Goal: Task Accomplishment & Management: Use online tool/utility

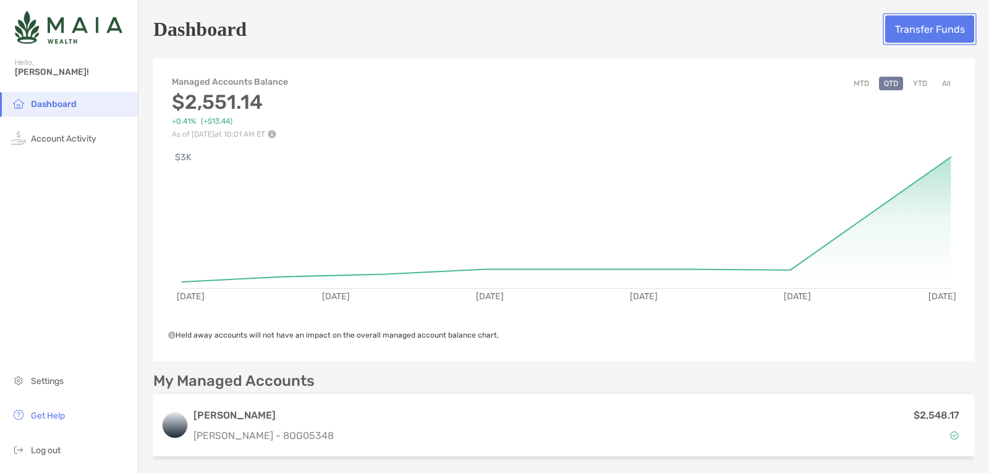
click at [903, 25] on button "Transfer Funds" at bounding box center [929, 28] width 89 height 27
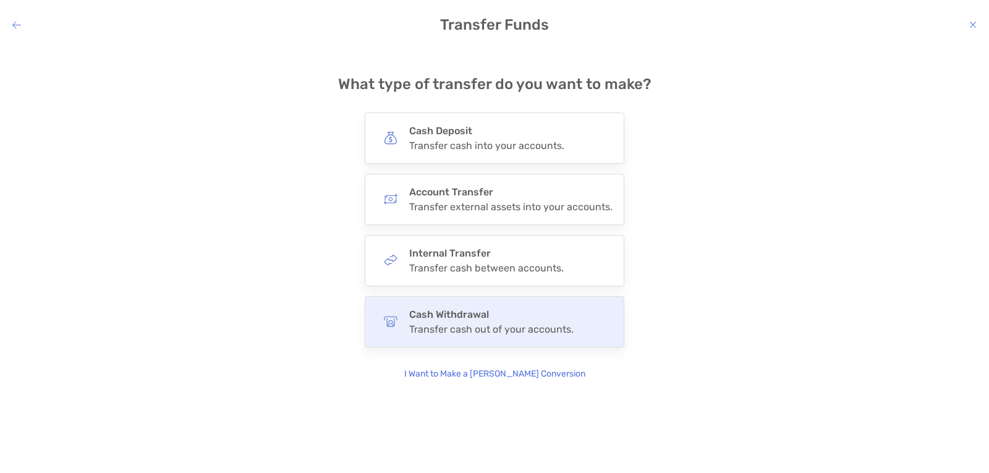
click at [528, 321] on div "Cash Withdrawal Transfer cash out of your accounts." at bounding box center [491, 321] width 164 height 27
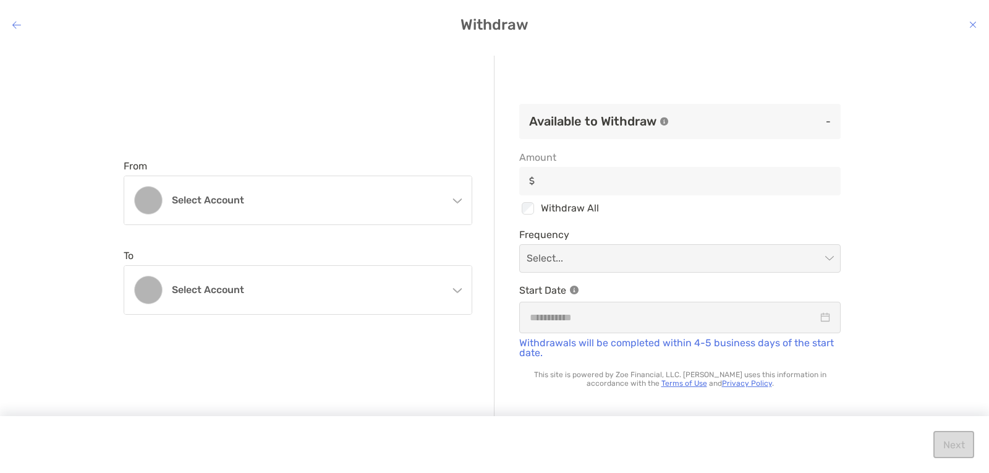
click at [460, 195] on icon "modal" at bounding box center [457, 198] width 10 height 10
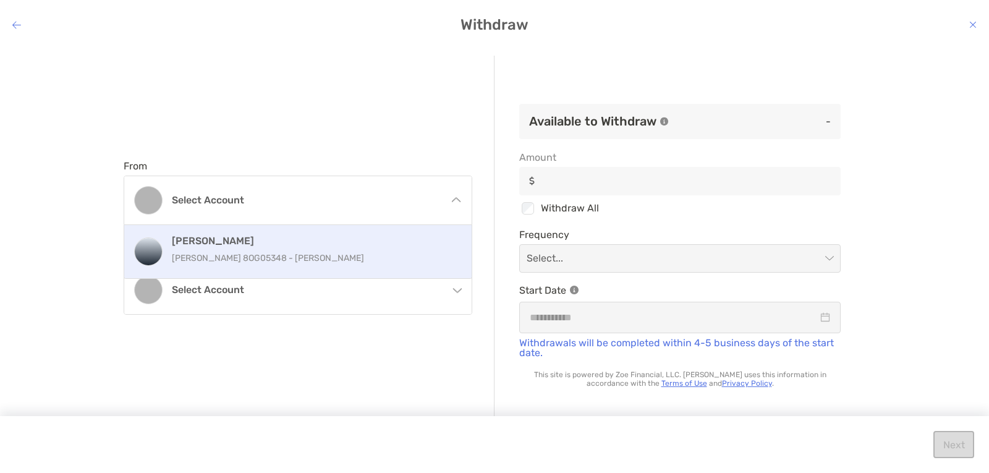
click at [428, 244] on h4 "[PERSON_NAME]" at bounding box center [311, 241] width 279 height 12
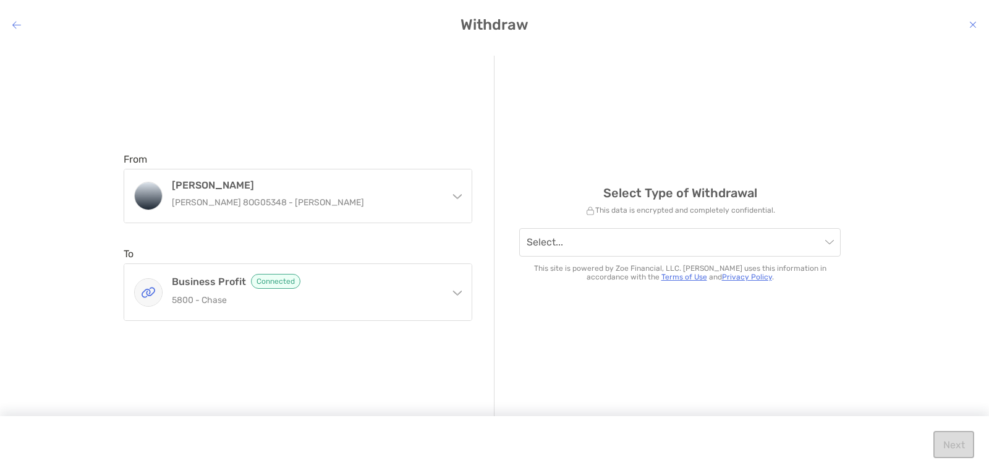
click at [455, 291] on icon "modal" at bounding box center [457, 291] width 10 height 10
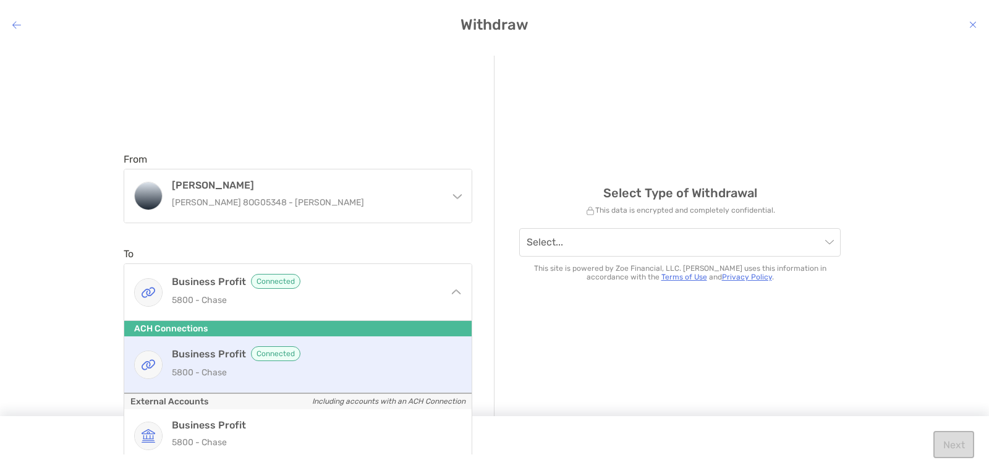
click at [413, 364] on div "Business Profit Connected 5800 - Chase" at bounding box center [311, 364] width 279 height 36
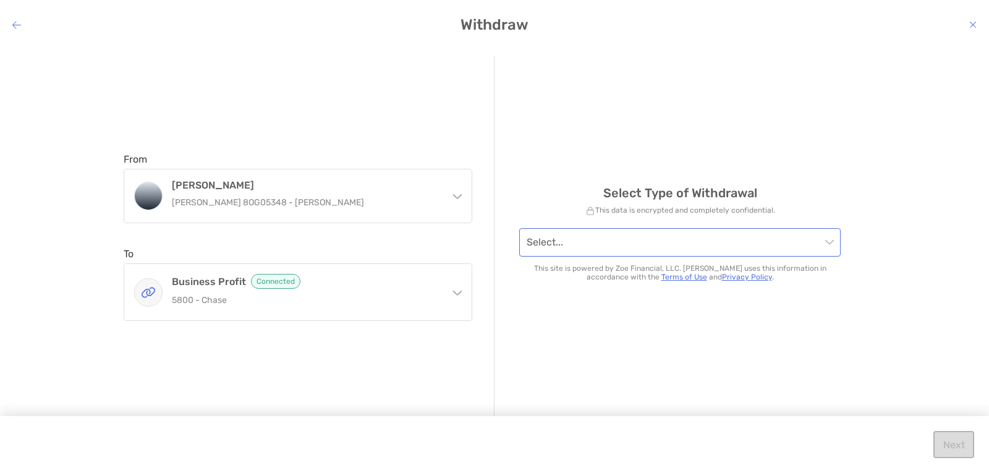
click at [827, 244] on span "modal" at bounding box center [680, 242] width 307 height 27
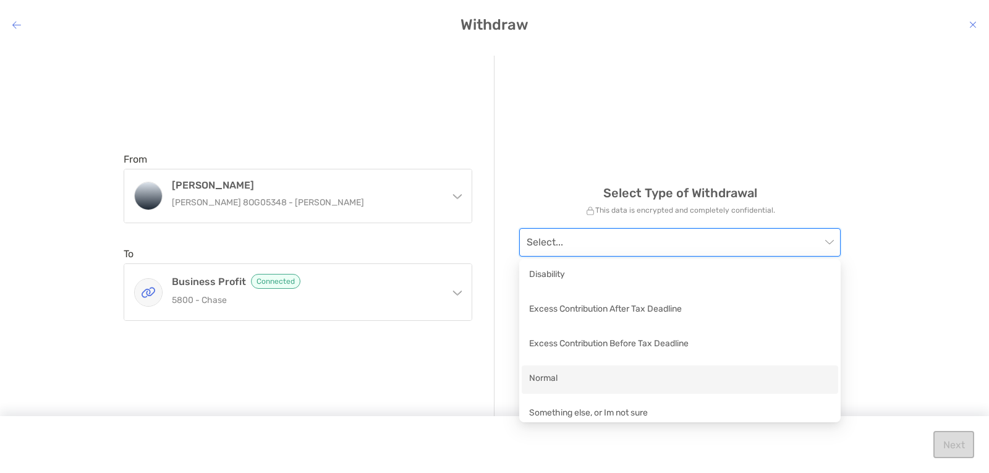
click at [641, 370] on div "Normal" at bounding box center [680, 379] width 316 height 28
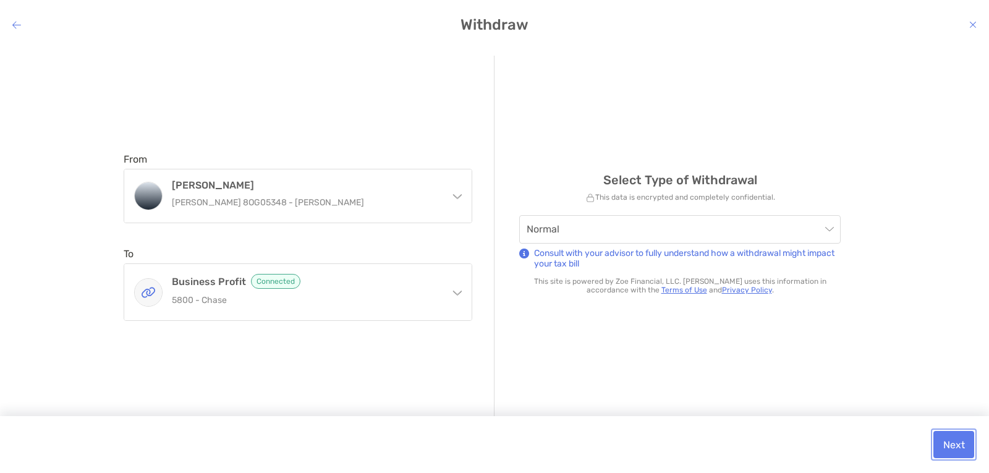
click at [959, 440] on button "Next" at bounding box center [953, 444] width 41 height 27
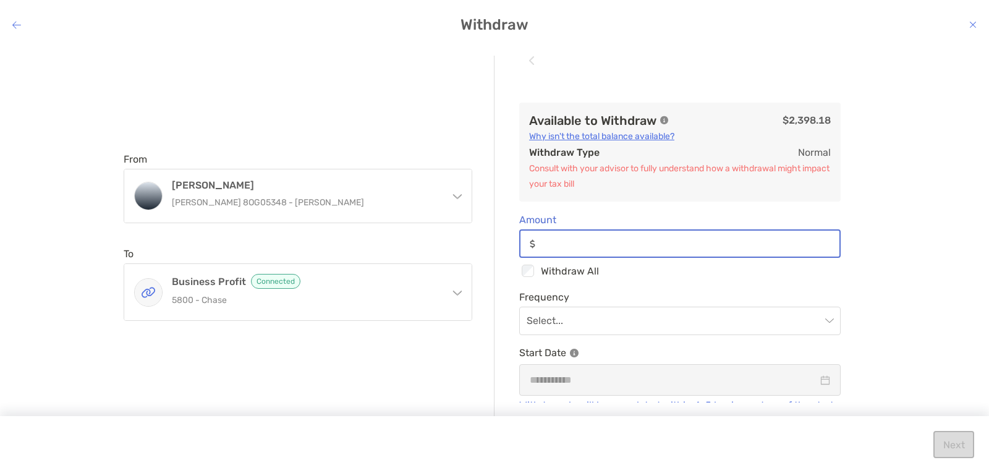
click at [606, 239] on input "Amount" at bounding box center [689, 244] width 299 height 11
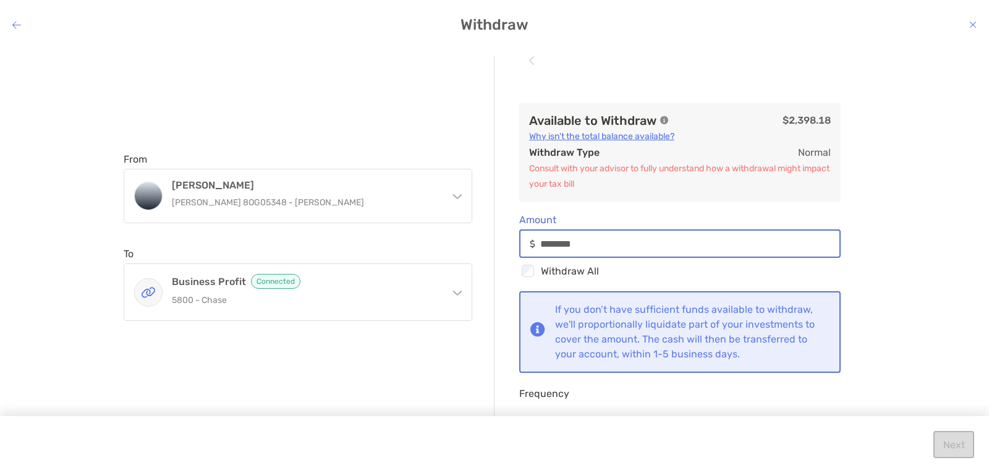
scroll to position [151, 0]
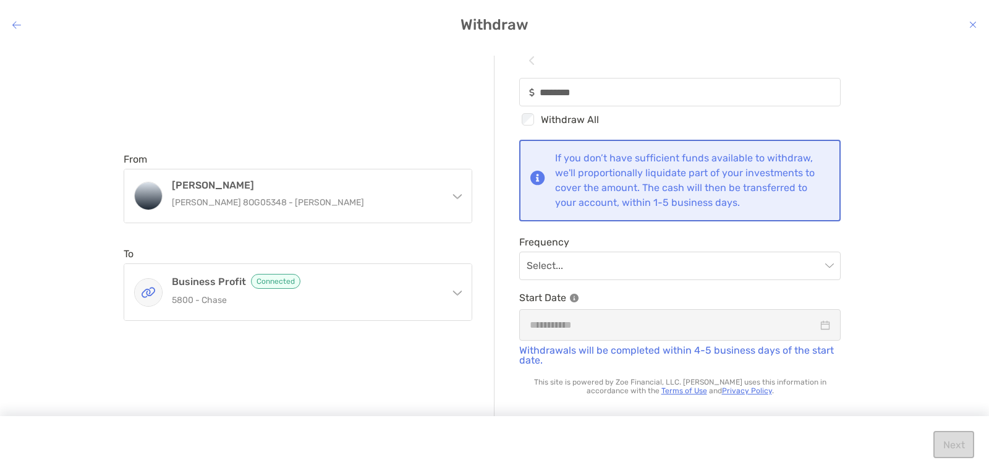
drag, startPoint x: 857, startPoint y: 384, endPoint x: 923, endPoint y: 172, distance: 221.5
click at [923, 172] on div "From [PERSON_NAME] [PERSON_NAME] 8OG05348 - [PERSON_NAME] [PERSON_NAME] [PERSON…" at bounding box center [494, 250] width 989 height 409
click at [815, 321] on div "modal" at bounding box center [680, 324] width 300 height 15
click at [951, 442] on div "Next" at bounding box center [494, 444] width 989 height 57
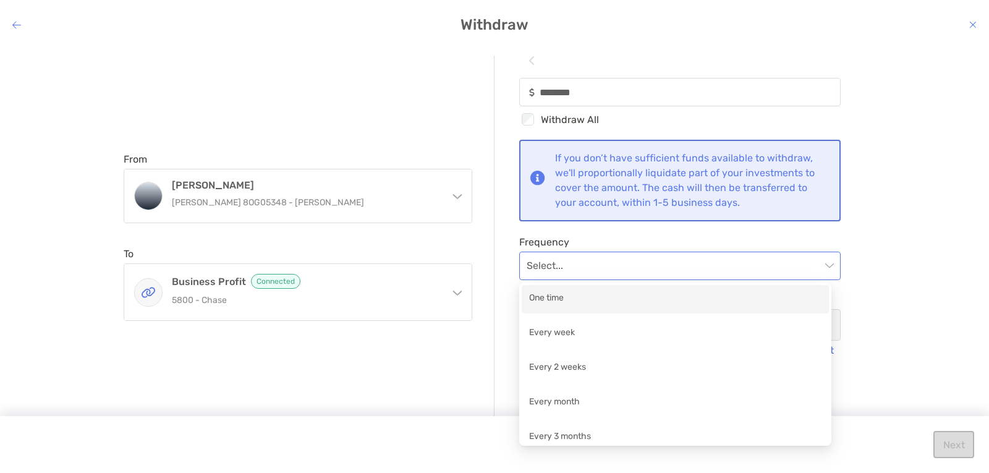
click at [817, 265] on span "modal" at bounding box center [680, 265] width 307 height 27
click at [808, 299] on div "One time" at bounding box center [675, 298] width 292 height 15
type input "********"
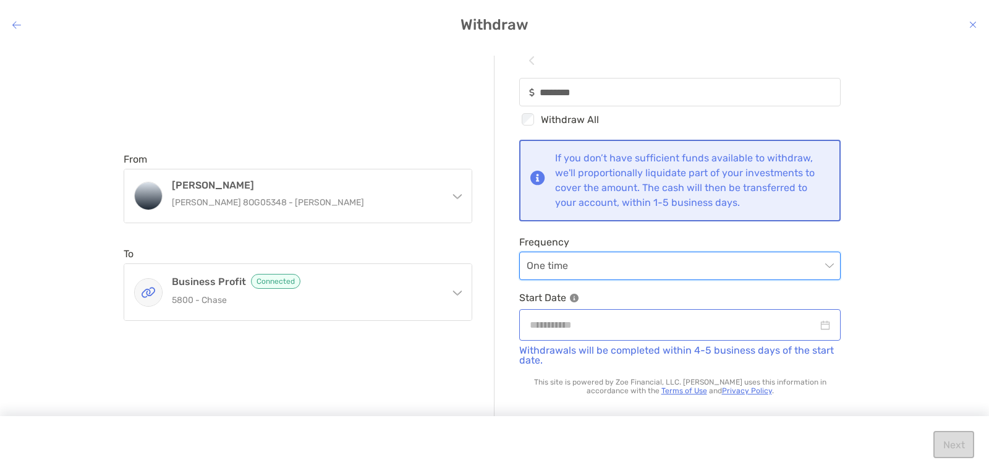
click at [813, 326] on div "modal" at bounding box center [680, 324] width 300 height 15
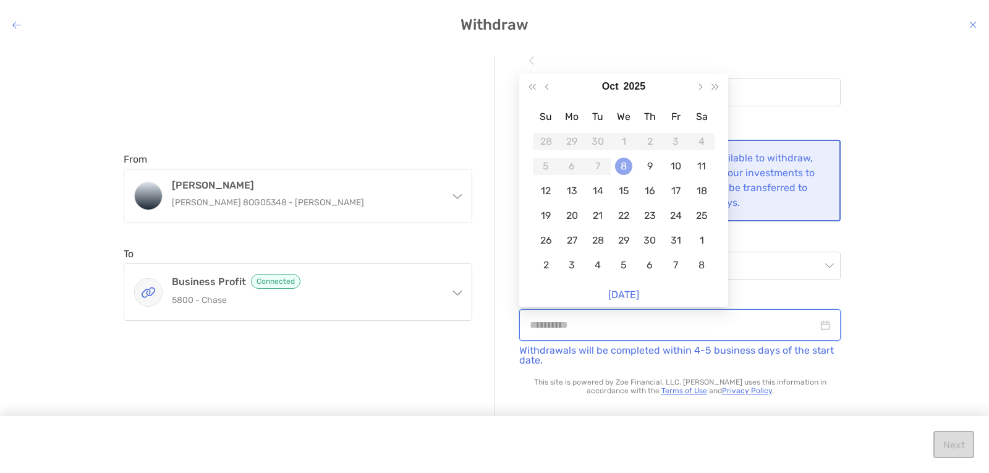
type input "**********"
click at [625, 168] on div "8" at bounding box center [623, 166] width 17 height 17
type input "********"
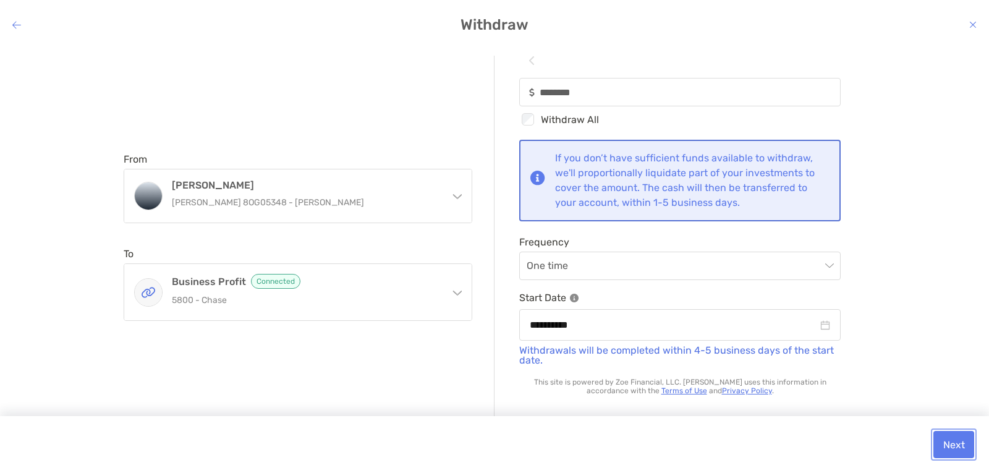
click at [954, 445] on button "Next" at bounding box center [953, 444] width 41 height 27
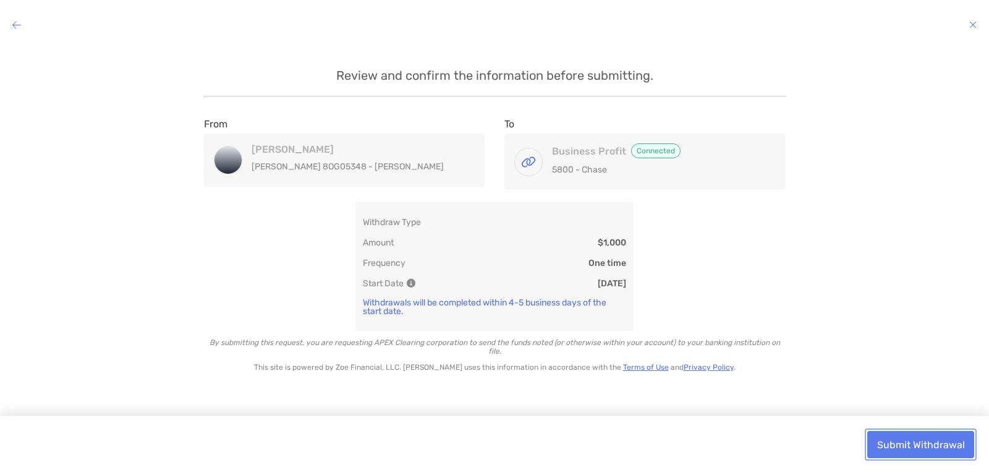
click at [916, 444] on button "Submit Withdrawal" at bounding box center [920, 444] width 107 height 27
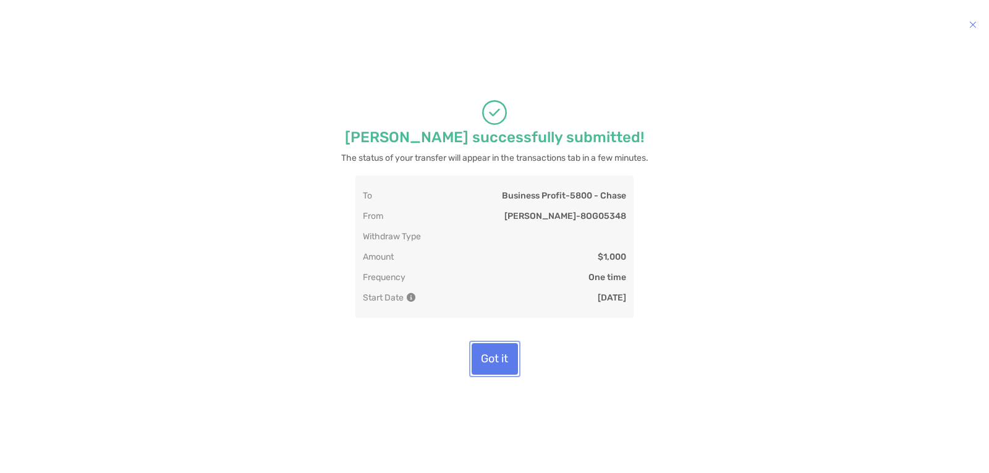
click at [491, 358] on button "Got it" at bounding box center [495, 359] width 46 height 32
